Goal: Navigation & Orientation: Find specific page/section

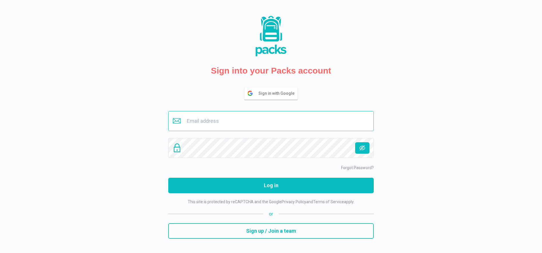
type input "[EMAIL_ADDRESS][DOMAIN_NAME]"
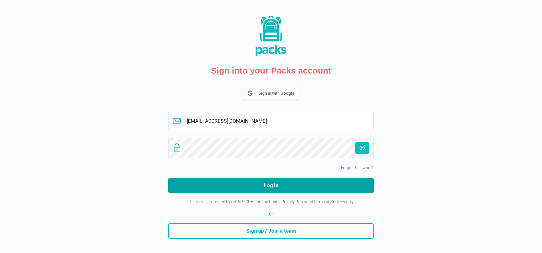
click at [284, 186] on button "Log in" at bounding box center [270, 185] width 205 height 15
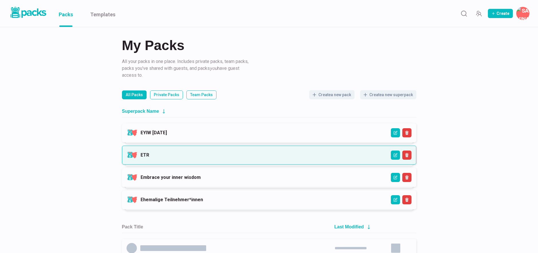
click at [149, 153] on link "ETR" at bounding box center [145, 154] width 9 height 5
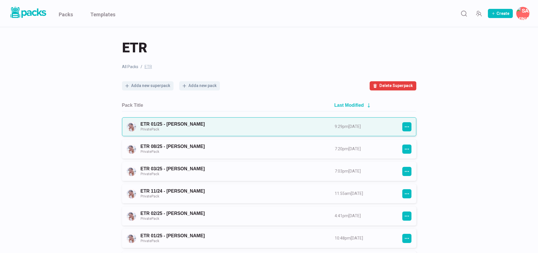
click at [216, 128] on link "ETR 01/25 - [PERSON_NAME] Private Pack" at bounding box center [233, 126] width 184 height 11
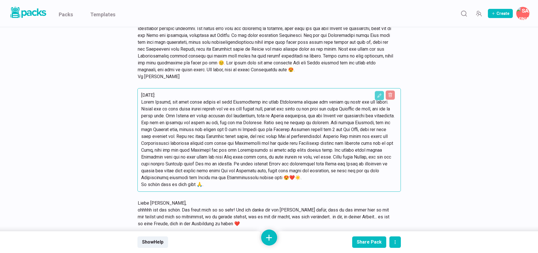
scroll to position [4742, 0]
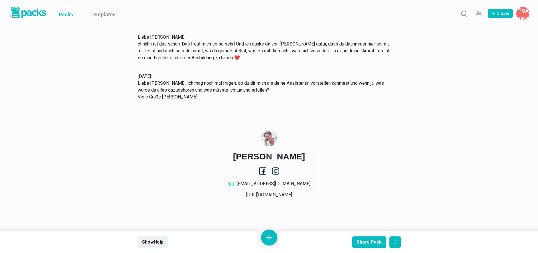
click at [70, 15] on link "Packs" at bounding box center [66, 13] width 14 height 27
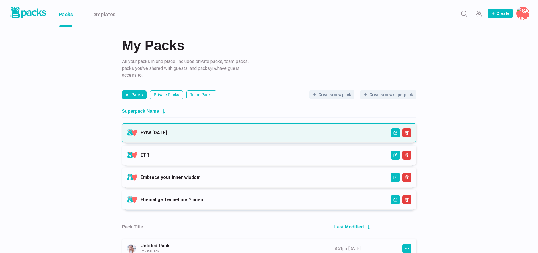
click at [167, 132] on link "EYIW [DATE]" at bounding box center [154, 132] width 26 height 5
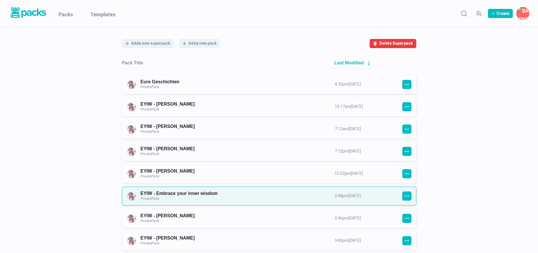
scroll to position [43, 0]
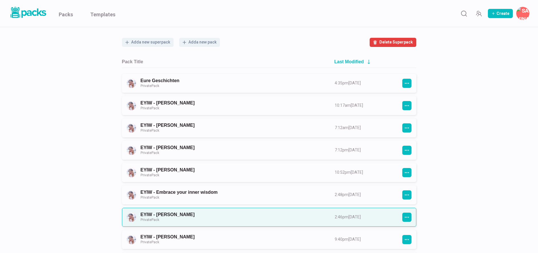
click at [225, 213] on link "EYIW - [PERSON_NAME] Private Pack" at bounding box center [233, 217] width 184 height 11
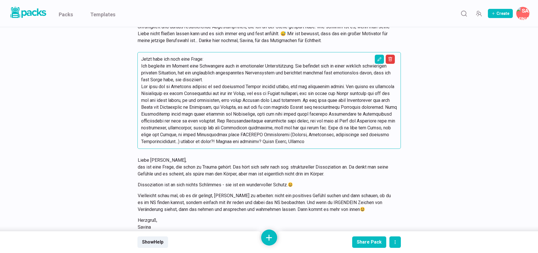
scroll to position [821, 0]
